Goal: Information Seeking & Learning: Understand process/instructions

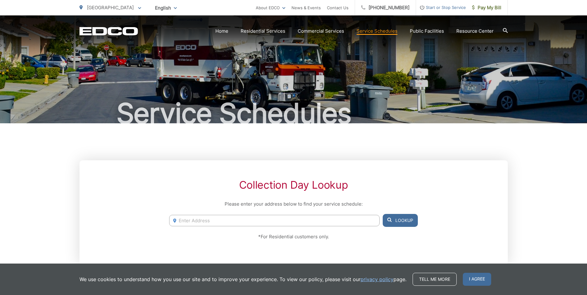
click at [210, 221] on input "Enter Address" at bounding box center [274, 220] width 210 height 11
click at [228, 221] on input "Enter Address" at bounding box center [274, 220] width 210 height 11
click at [399, 222] on button "Lookup" at bounding box center [400, 220] width 35 height 13
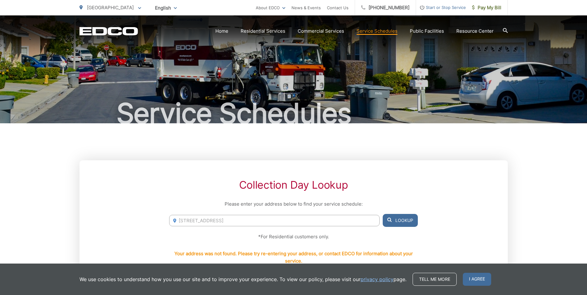
click at [229, 220] on input "2055 Albatross Street" at bounding box center [274, 220] width 210 height 11
click at [398, 221] on button "Lookup" at bounding box center [400, 220] width 35 height 13
click at [218, 221] on input "2055 Albatross Street, san diego, ca 92101" at bounding box center [274, 220] width 210 height 11
type input "2055 Albatross St, san diego, ca 92101"
click at [405, 222] on button "Lookup" at bounding box center [400, 220] width 35 height 13
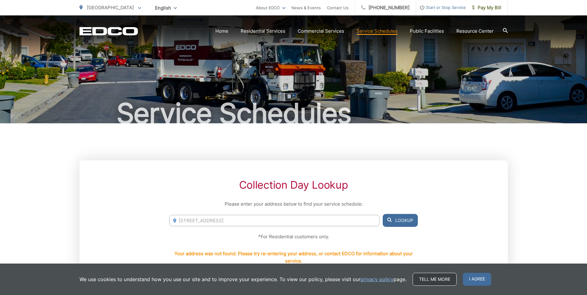
click at [417, 279] on link "Tell me more" at bounding box center [435, 279] width 44 height 13
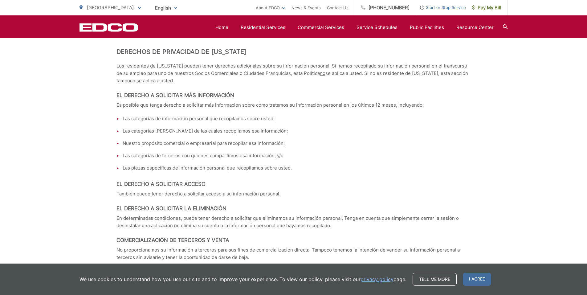
scroll to position [2189, 0]
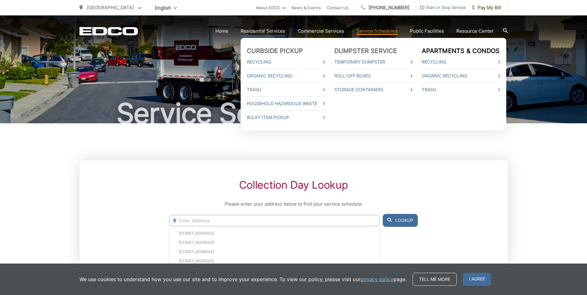
click at [447, 50] on link "Apartments & Condos" at bounding box center [461, 50] width 78 height 7
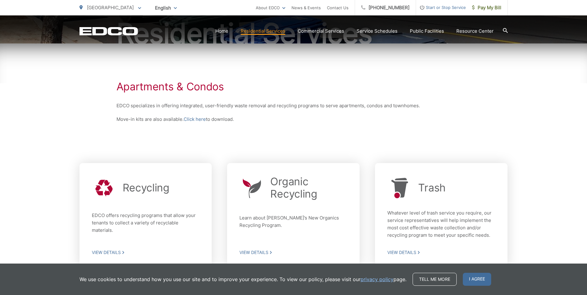
scroll to position [92, 0]
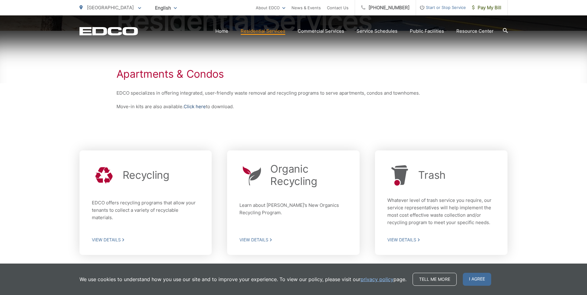
click at [196, 107] on link "Click here" at bounding box center [195, 106] width 22 height 7
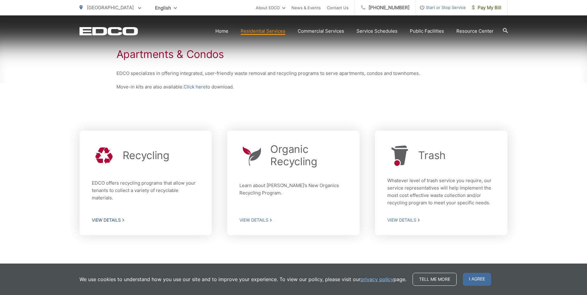
scroll to position [128, 0]
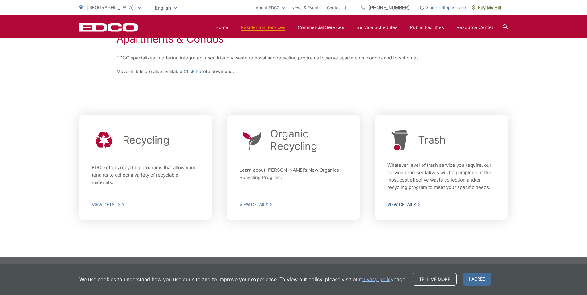
click at [406, 205] on span "View Details" at bounding box center [442, 205] width 108 height 6
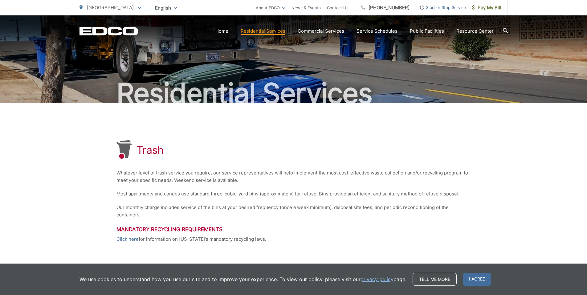
scroll to position [31, 0]
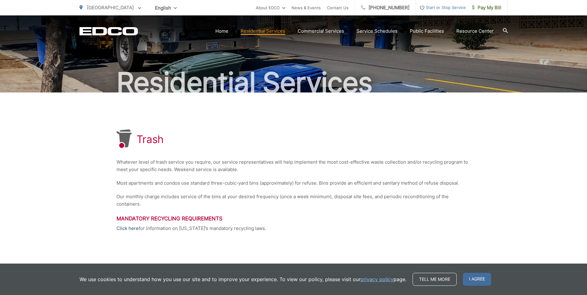
click at [128, 228] on link "Click here" at bounding box center [128, 228] width 22 height 7
click at [115, 231] on div "Trash Whatever level of trash service you require, our service representatives …" at bounding box center [293, 208] width 587 height 232
click at [128, 229] on link "Click here" at bounding box center [128, 228] width 22 height 7
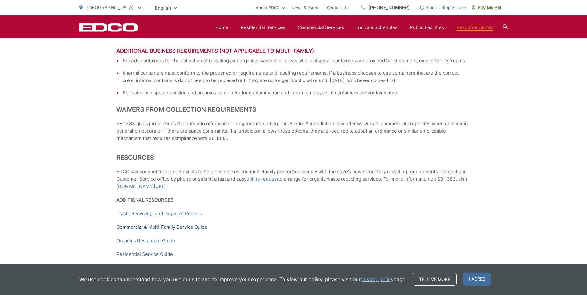
scroll to position [834, 0]
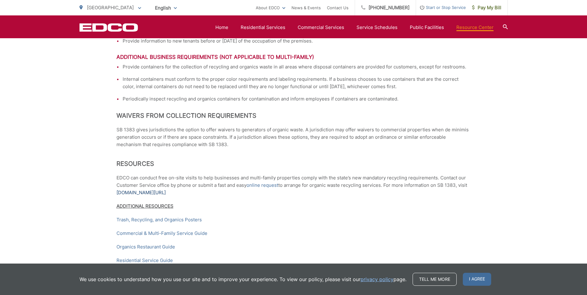
click at [139, 196] on link "[DOMAIN_NAME][URL]" at bounding box center [141, 192] width 49 height 7
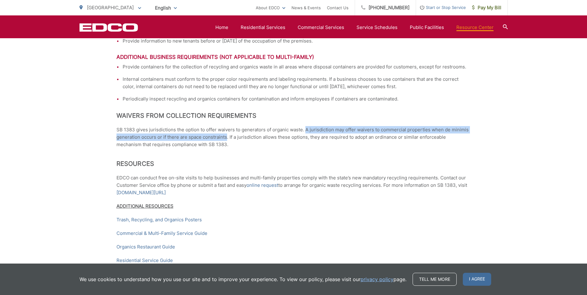
drag, startPoint x: 306, startPoint y: 136, endPoint x: 227, endPoint y: 145, distance: 79.5
click at [227, 145] on p "SB 1383 gives jurisdictions the option to offer waivers to generators of organi…" at bounding box center [294, 137] width 355 height 22
copy p "A jurisdiction may offer waivers to commercial properties when de minimis gener…"
